Goal: Task Accomplishment & Management: Use online tool/utility

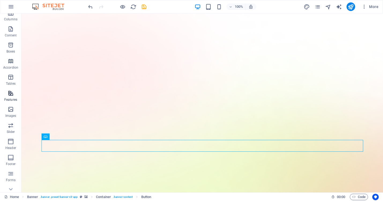
scroll to position [39, 0]
click at [11, 98] on p "Features" at bounding box center [10, 98] width 13 height 4
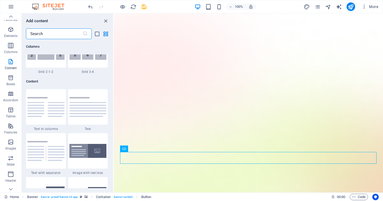
scroll to position [888, 0]
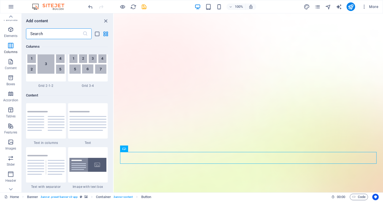
click at [48, 35] on input "text" at bounding box center [54, 33] width 56 height 11
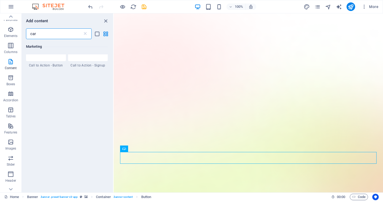
scroll to position [0, 0]
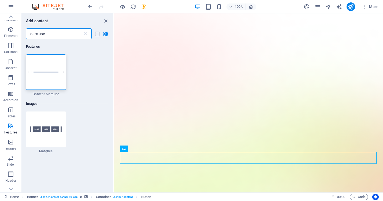
type input "carousel"
click at [44, 153] on span "Marquee" at bounding box center [46, 151] width 40 height 4
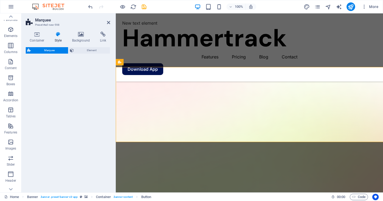
scroll to position [316, 0]
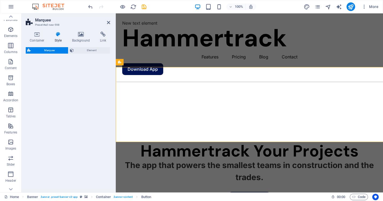
select select "preset-marquee-v2-default"
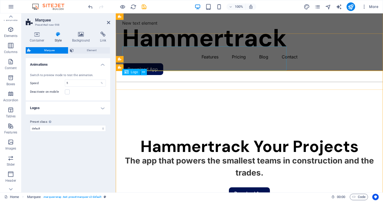
scroll to position [310, 0]
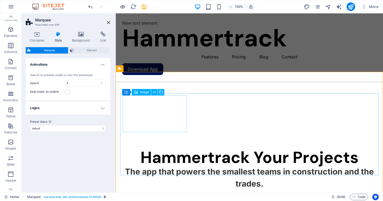
click at [161, 92] on icon at bounding box center [161, 92] width 4 height 6
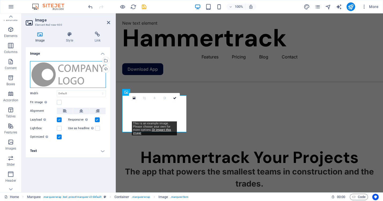
click at [85, 75] on div "Drag files here, click to choose files or select files from Files or our free s…" at bounding box center [68, 74] width 76 height 27
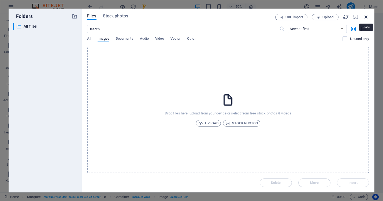
click at [365, 15] on icon "button" at bounding box center [366, 17] width 6 height 6
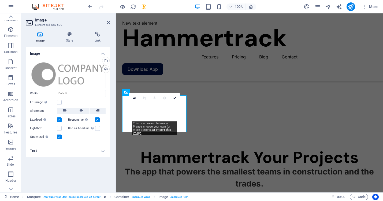
click at [103, 149] on h4 "Text" at bounding box center [68, 150] width 84 height 13
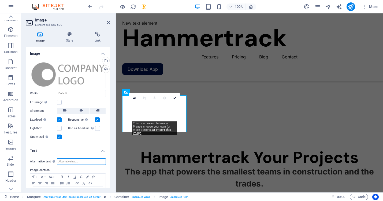
click at [76, 161] on input "Alternative text The alternative text is used by devices that cannot display im…" at bounding box center [81, 161] width 49 height 6
type input "Hammertrack Your Projects"
click at [62, 177] on icon "button" at bounding box center [62, 177] width 6 height 4
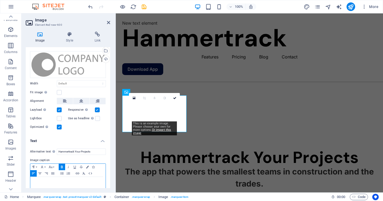
scroll to position [10, 0]
click at [39, 173] on icon "button" at bounding box center [39, 173] width 3 height 2
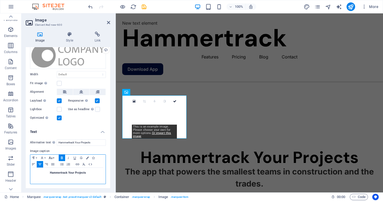
click at [54, 157] on button "Font Size" at bounding box center [51, 157] width 9 height 6
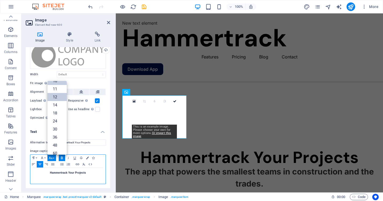
click at [56, 97] on link "12" at bounding box center [56, 97] width 19 height 8
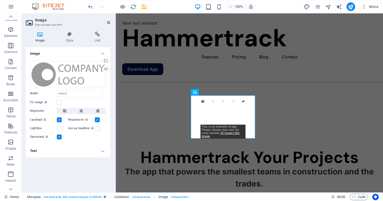
click at [98, 149] on h4 "Text" at bounding box center [68, 150] width 84 height 13
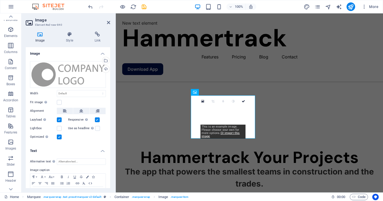
scroll to position [18, 0]
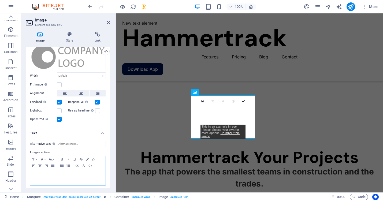
click at [63, 178] on div at bounding box center [67, 177] width 75 height 16
click at [61, 158] on icon "button" at bounding box center [62, 159] width 2 height 2
click at [39, 166] on icon "button" at bounding box center [40, 165] width 6 height 4
click at [62, 159] on icon "button" at bounding box center [62, 159] width 2 height 2
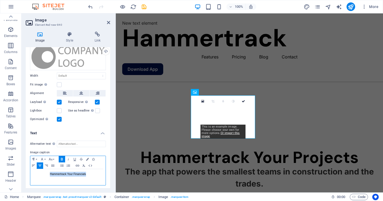
drag, startPoint x: 89, startPoint y: 174, endPoint x: 44, endPoint y: 174, distance: 44.4
click at [44, 174] on p "Hammertrack Your Financials​ ​" at bounding box center [68, 174] width 70 height 5
click at [62, 158] on icon "button" at bounding box center [62, 159] width 6 height 4
click at [85, 134] on h4 "Text" at bounding box center [68, 132] width 84 height 10
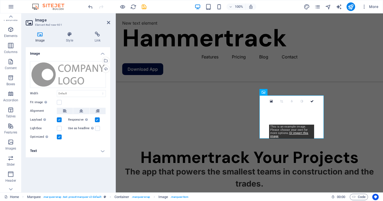
click at [100, 151] on h4 "Text" at bounding box center [68, 150] width 84 height 13
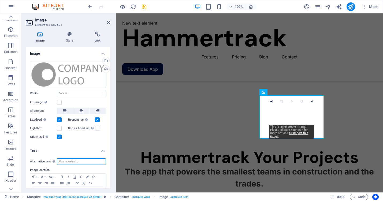
click at [77, 161] on input "Alternative text The alternative text is used by devices that cannot display im…" at bounding box center [81, 161] width 49 height 6
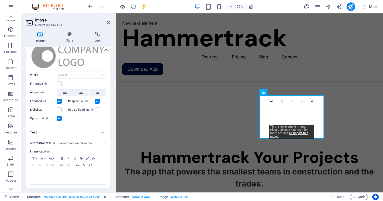
scroll to position [19, 0]
type input "Hammertrack Your Business"
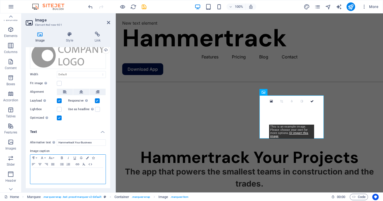
click at [64, 170] on p at bounding box center [68, 172] width 70 height 5
click at [61, 157] on icon "button" at bounding box center [62, 157] width 2 height 2
drag, startPoint x: 73, startPoint y: 176, endPoint x: 33, endPoint y: 175, distance: 40.2
click at [33, 175] on div "Hammertrack Your Business ​" at bounding box center [67, 176] width 75 height 16
click at [23, 171] on div "Image Style Link Image Drag files here, click to choose files or select files f…" at bounding box center [67, 109] width 93 height 165
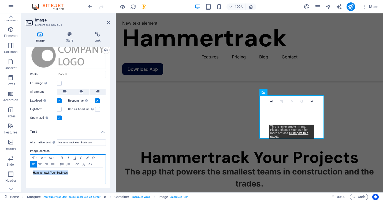
drag, startPoint x: 72, startPoint y: 171, endPoint x: 30, endPoint y: 171, distance: 42.3
click at [30, 171] on div "Hammertrack Your Business ​" at bounding box center [67, 176] width 75 height 16
click at [61, 157] on icon "button" at bounding box center [62, 158] width 6 height 4
click at [41, 164] on icon "button" at bounding box center [40, 164] width 6 height 4
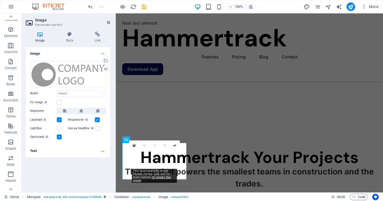
click at [103, 148] on h4 "Text" at bounding box center [68, 150] width 84 height 13
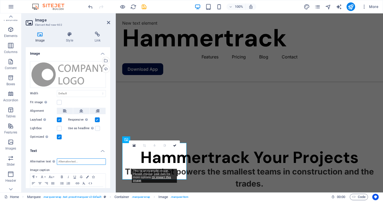
click at [75, 162] on input "Alternative text The alternative text is used by devices that cannot display im…" at bounding box center [81, 161] width 49 height 6
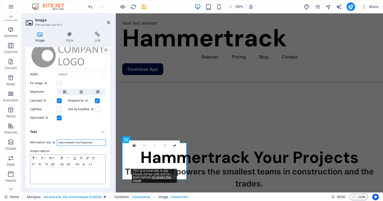
type input "Hammertrack Your Expenses"
click at [57, 171] on p at bounding box center [68, 172] width 70 height 5
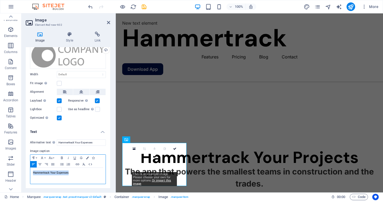
drag, startPoint x: 73, startPoint y: 174, endPoint x: 29, endPoint y: 173, distance: 44.7
click at [29, 173] on div "Alternative text The alternative text is used by devices that cannot display im…" at bounding box center [68, 162] width 84 height 54
click at [61, 157] on icon "button" at bounding box center [62, 157] width 2 height 2
click at [40, 163] on icon "button" at bounding box center [39, 164] width 3 height 2
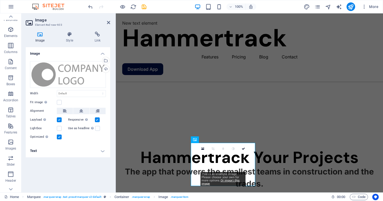
click at [100, 151] on h4 "Text" at bounding box center [68, 150] width 84 height 13
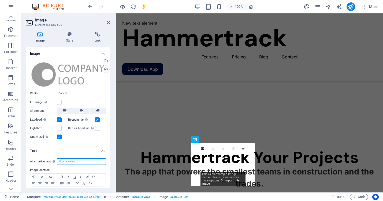
click at [81, 160] on input "Alternative text The alternative text is used by devices that cannot display im…" at bounding box center [81, 161] width 49 height 6
type input "Hammertrack Your Labor"
click at [76, 168] on label "Image caption" at bounding box center [68, 170] width 76 height 6
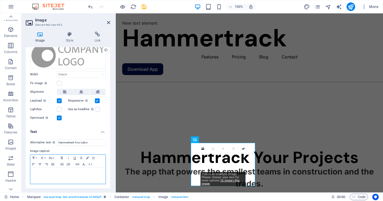
click at [67, 170] on p at bounding box center [68, 172] width 70 height 5
drag, startPoint x: 73, startPoint y: 171, endPoint x: 21, endPoint y: 171, distance: 51.7
click at [21, 171] on div "Image Style Link Image Drag files here, click to choose files or select files f…" at bounding box center [67, 109] width 93 height 165
click at [61, 157] on icon "button" at bounding box center [62, 157] width 2 height 2
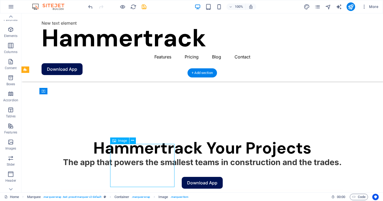
scroll to position [333, 0]
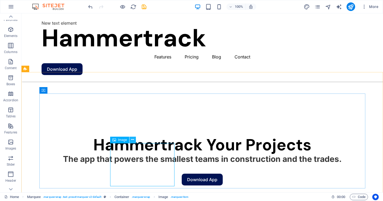
click at [133, 140] on icon at bounding box center [132, 140] width 3 height 6
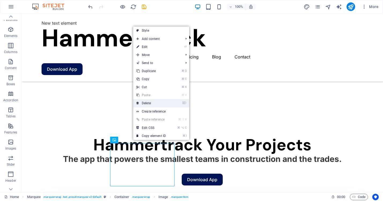
click at [149, 104] on link "⌦ Delete" at bounding box center [151, 103] width 36 height 8
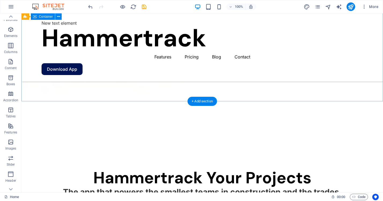
scroll to position [307, 0]
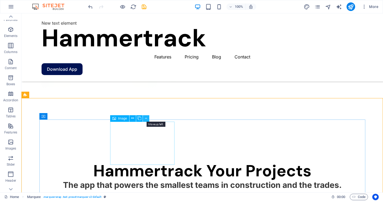
click at [146, 118] on icon at bounding box center [146, 118] width 2 height 6
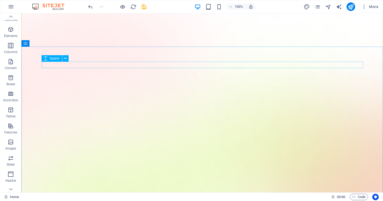
scroll to position [16, 0]
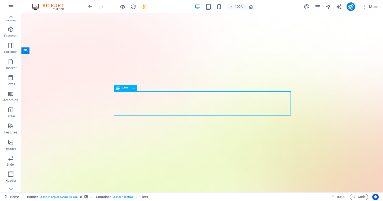
select select "%"
